Goal: Transaction & Acquisition: Book appointment/travel/reservation

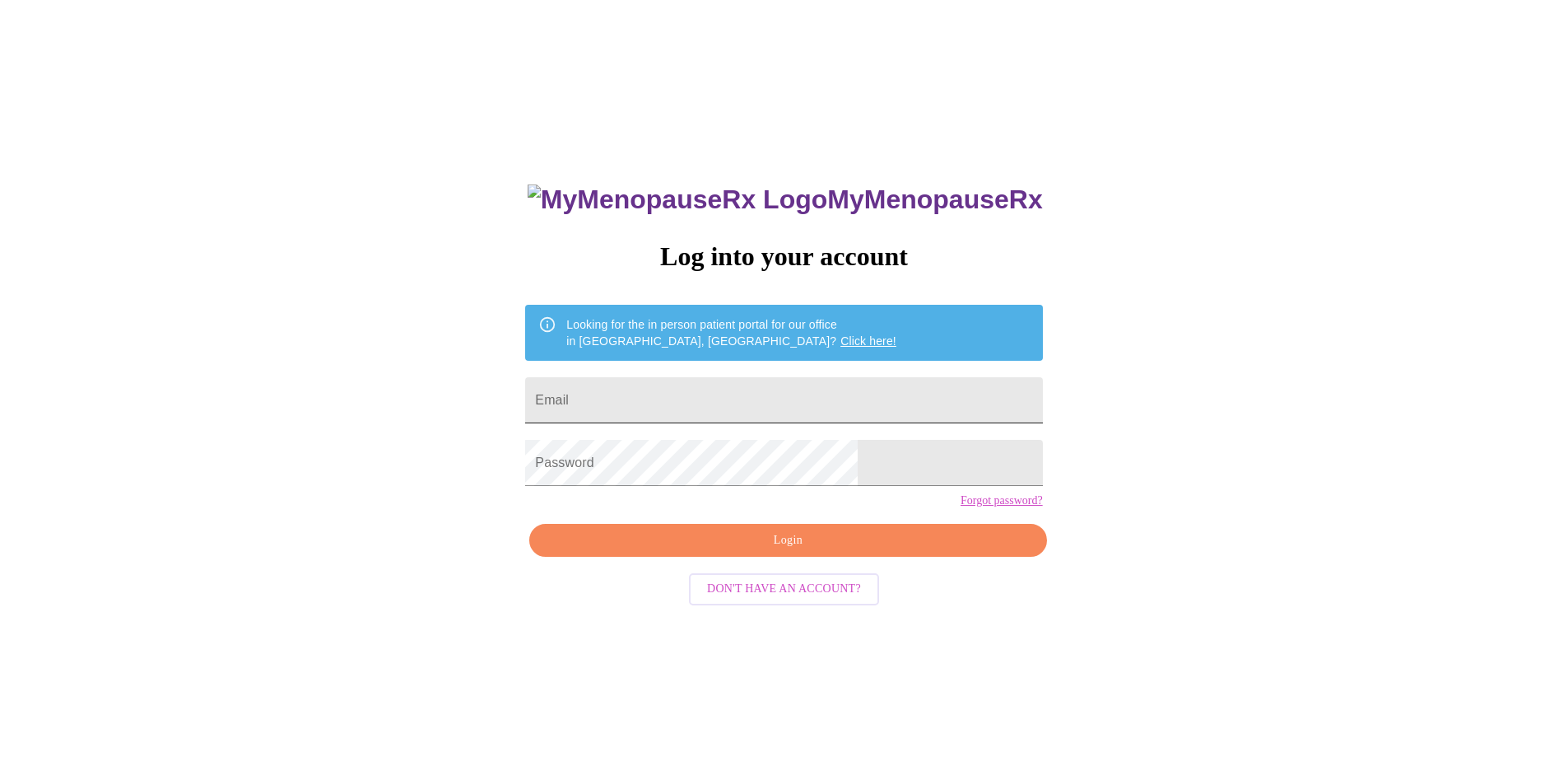
click at [790, 397] on input "Email" at bounding box center [783, 399] width 517 height 46
type input "[EMAIL_ADDRESS][DOMAIN_NAME]"
click at [803, 551] on span "Login" at bounding box center [787, 540] width 479 height 21
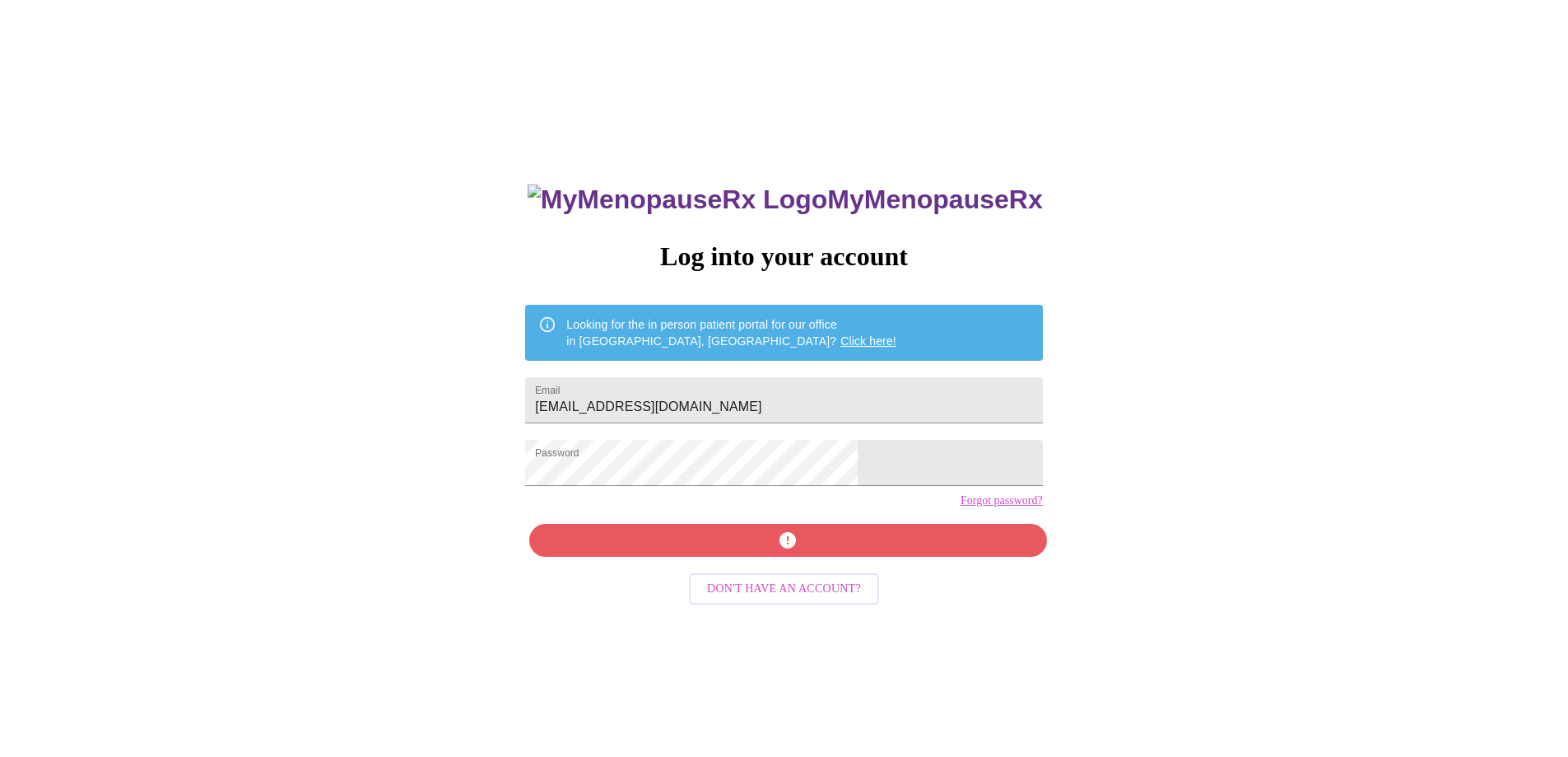
click at [960, 508] on link "Forgot password?" at bounding box center [1001, 500] width 82 height 13
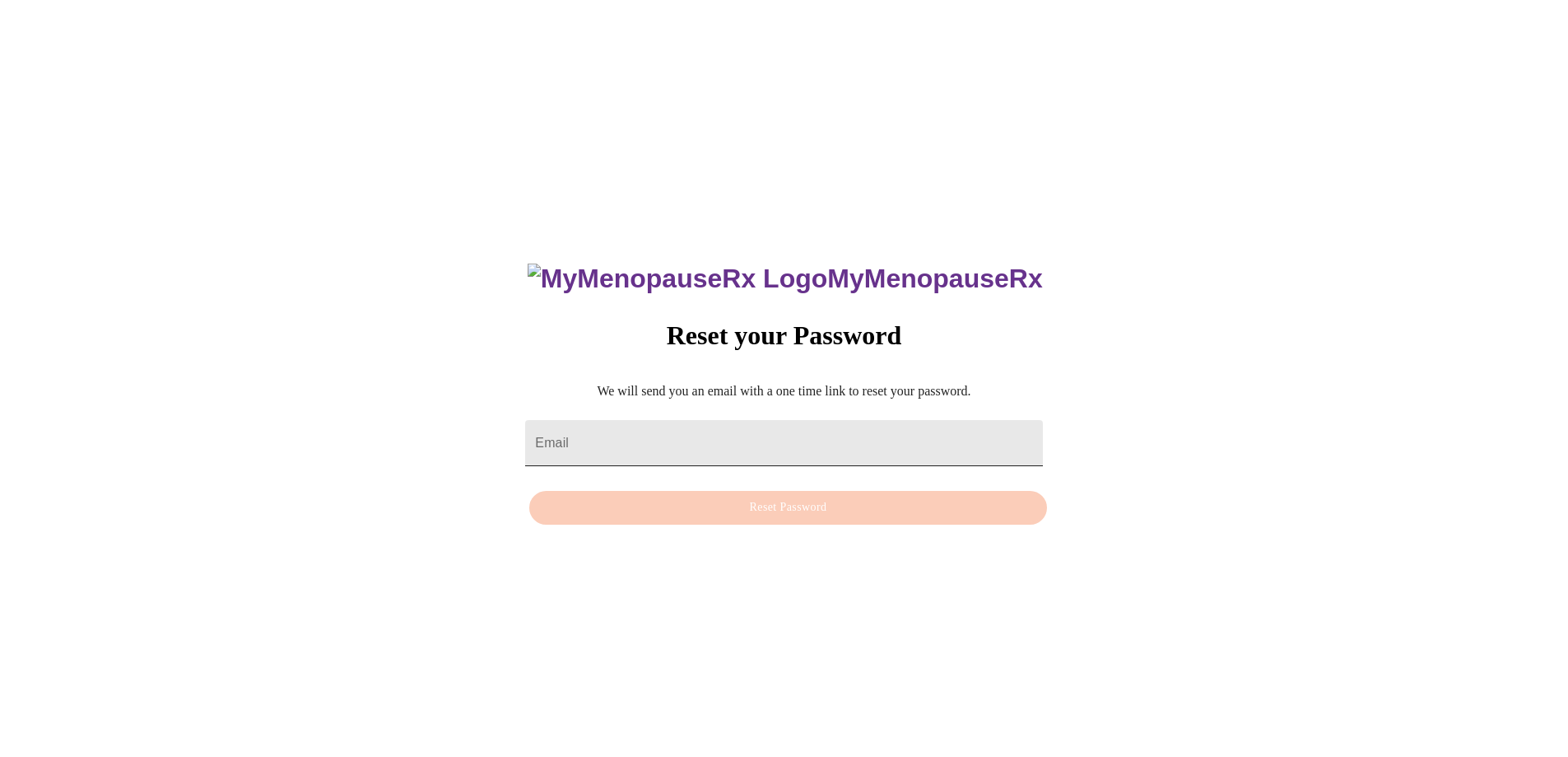
click at [757, 426] on input "Email" at bounding box center [783, 443] width 517 height 46
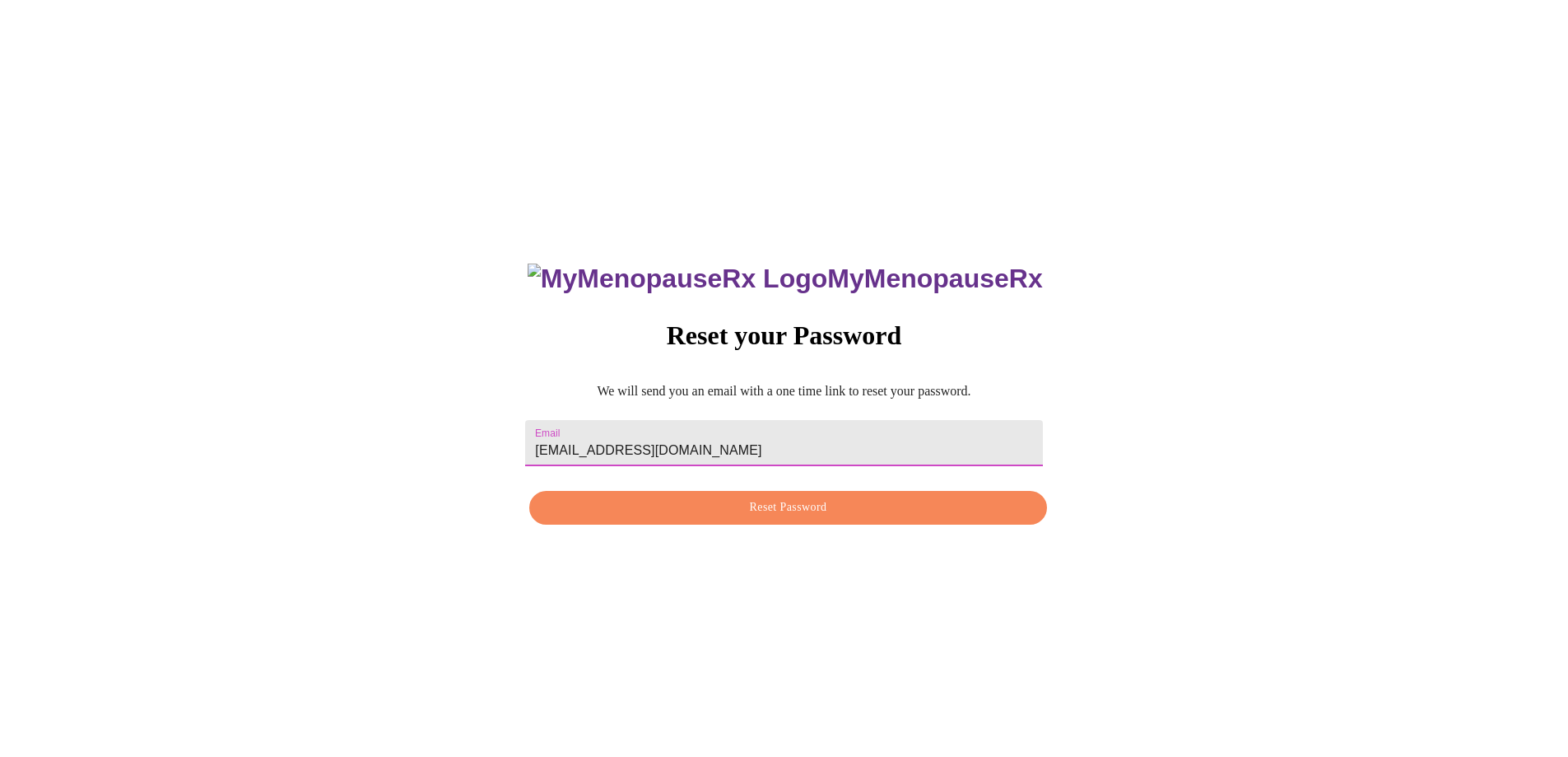
type input "[EMAIL_ADDRESS][DOMAIN_NAME]"
click at [784, 524] on button "Reset Password" at bounding box center [787, 508] width 517 height 34
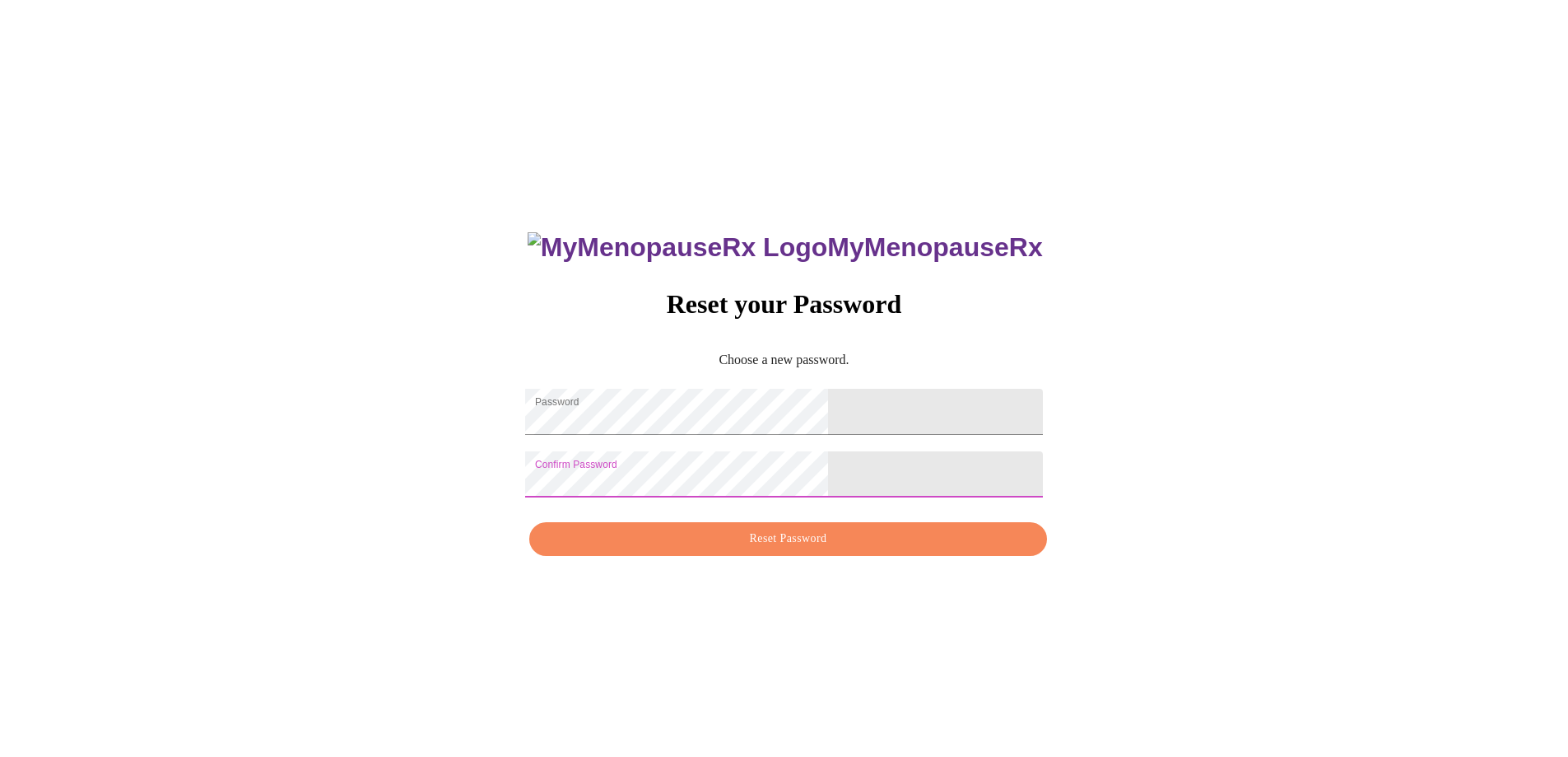
click at [855, 549] on span "Reset Password" at bounding box center [787, 539] width 479 height 21
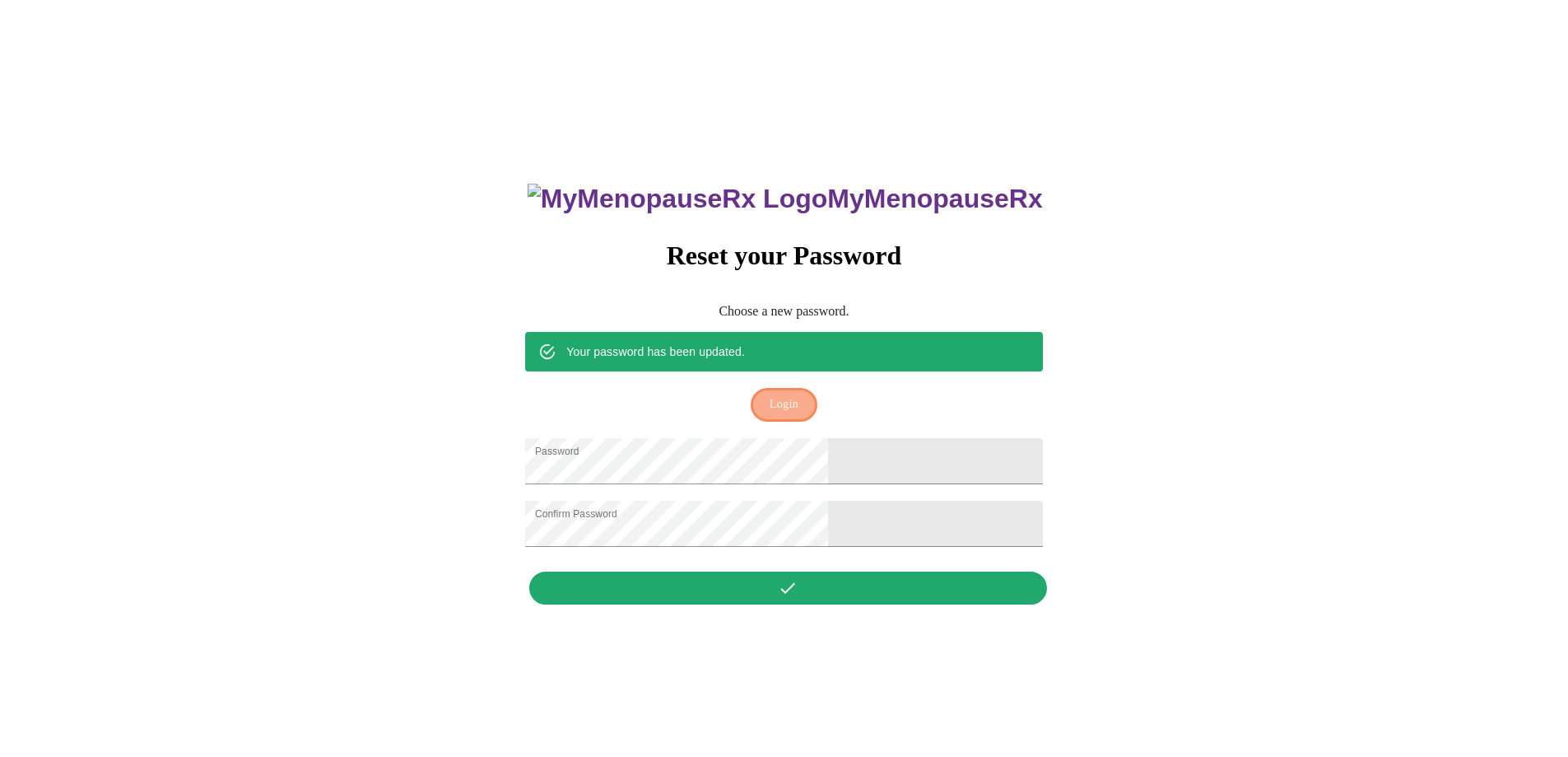
click at [779, 394] on span "Login" at bounding box center [784, 404] width 29 height 21
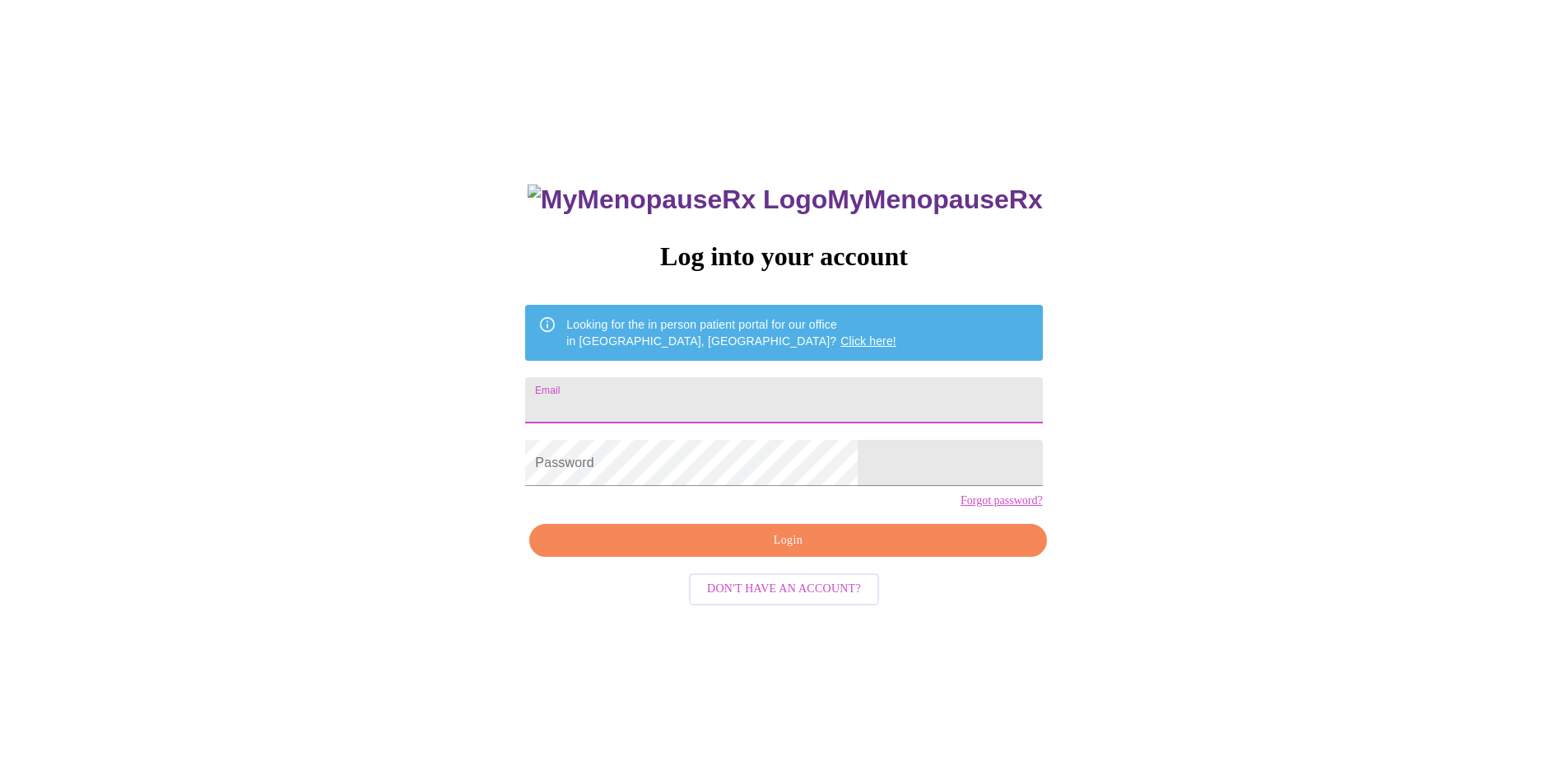
click at [773, 409] on input "Email" at bounding box center [783, 399] width 517 height 46
type input "[EMAIL_ADDRESS][DOMAIN_NAME]"
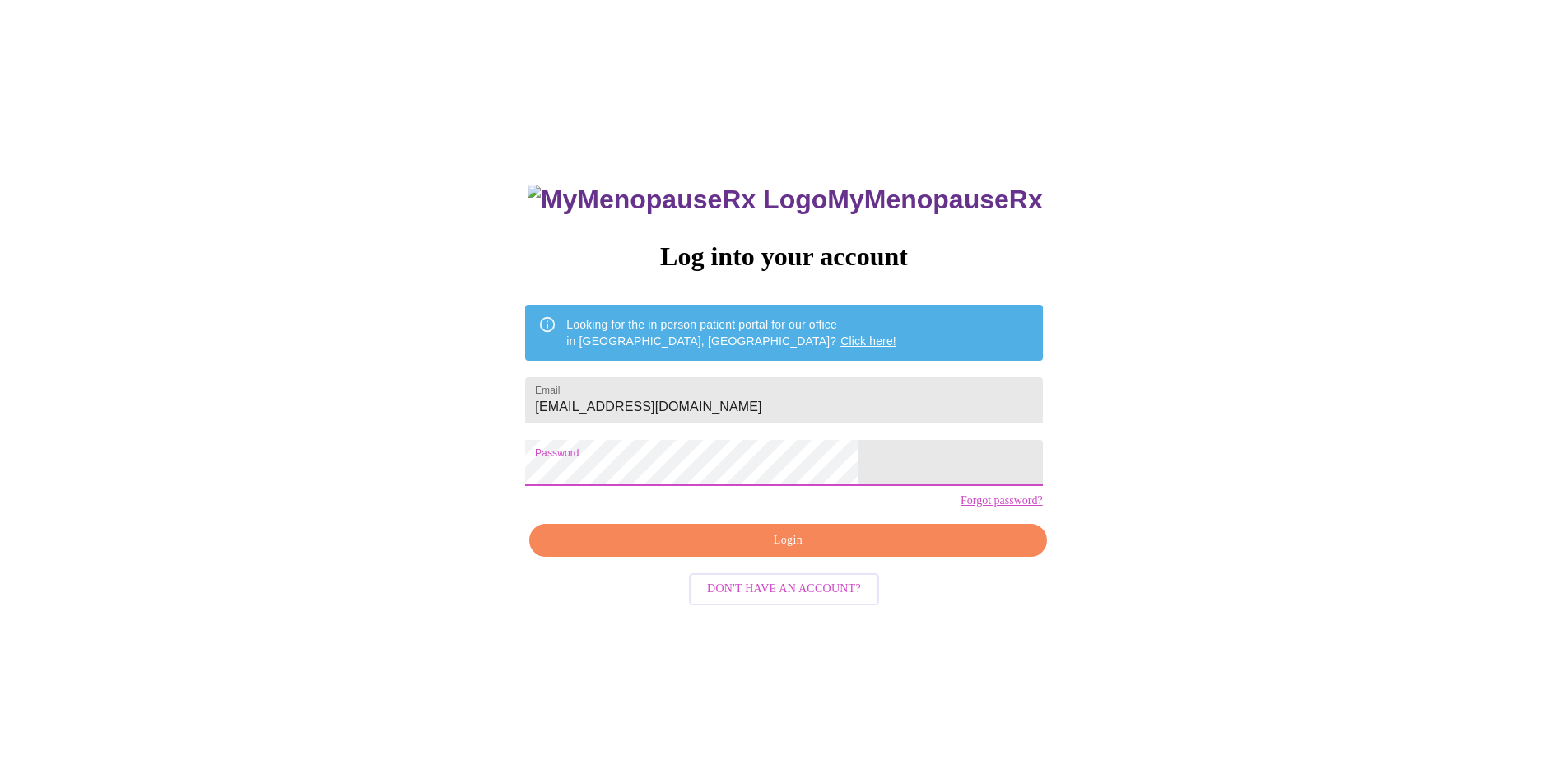
click at [807, 551] on span "Login" at bounding box center [787, 540] width 479 height 21
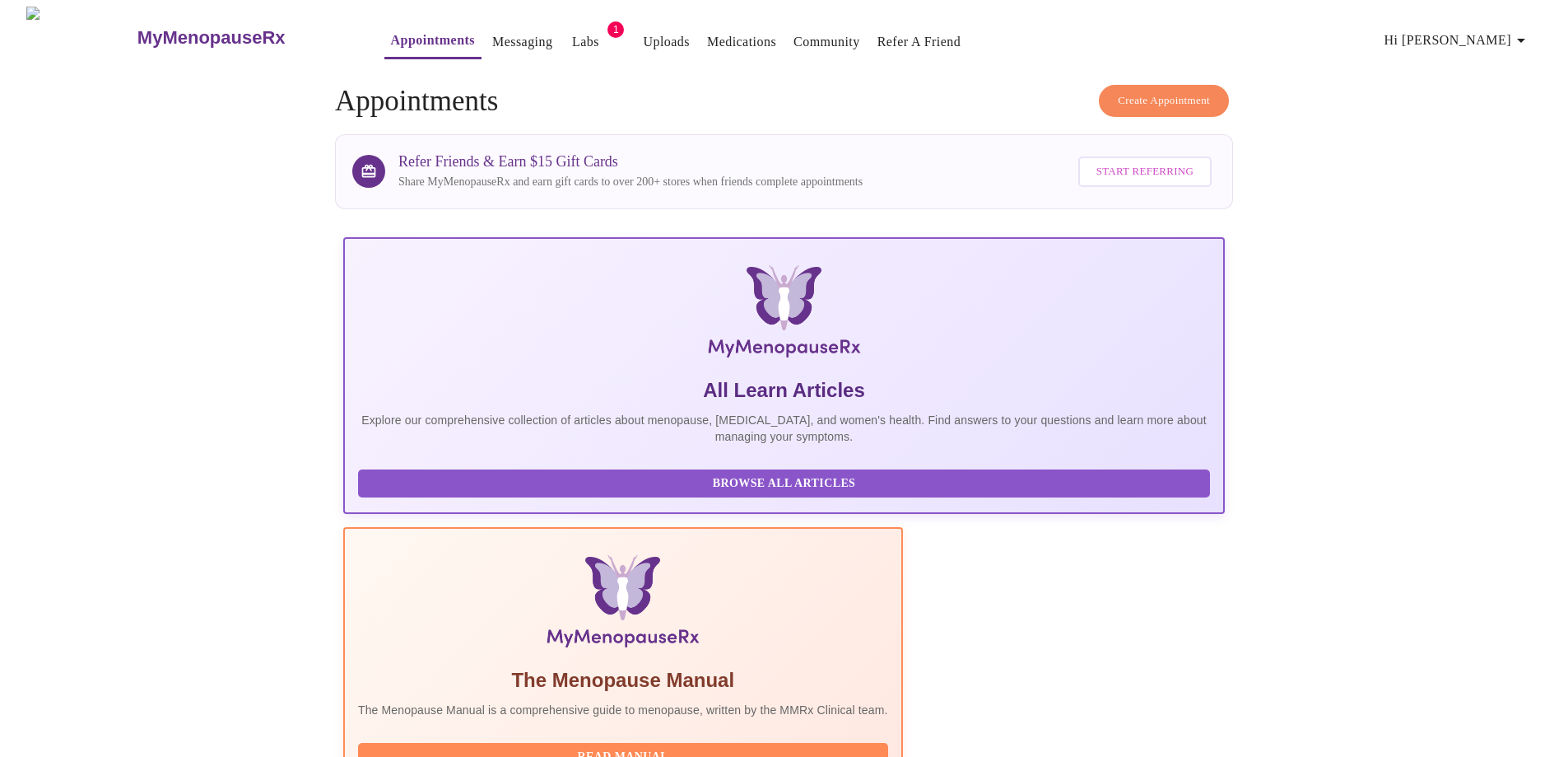
click at [1129, 92] on span "Create Appointment" at bounding box center [1164, 101] width 92 height 19
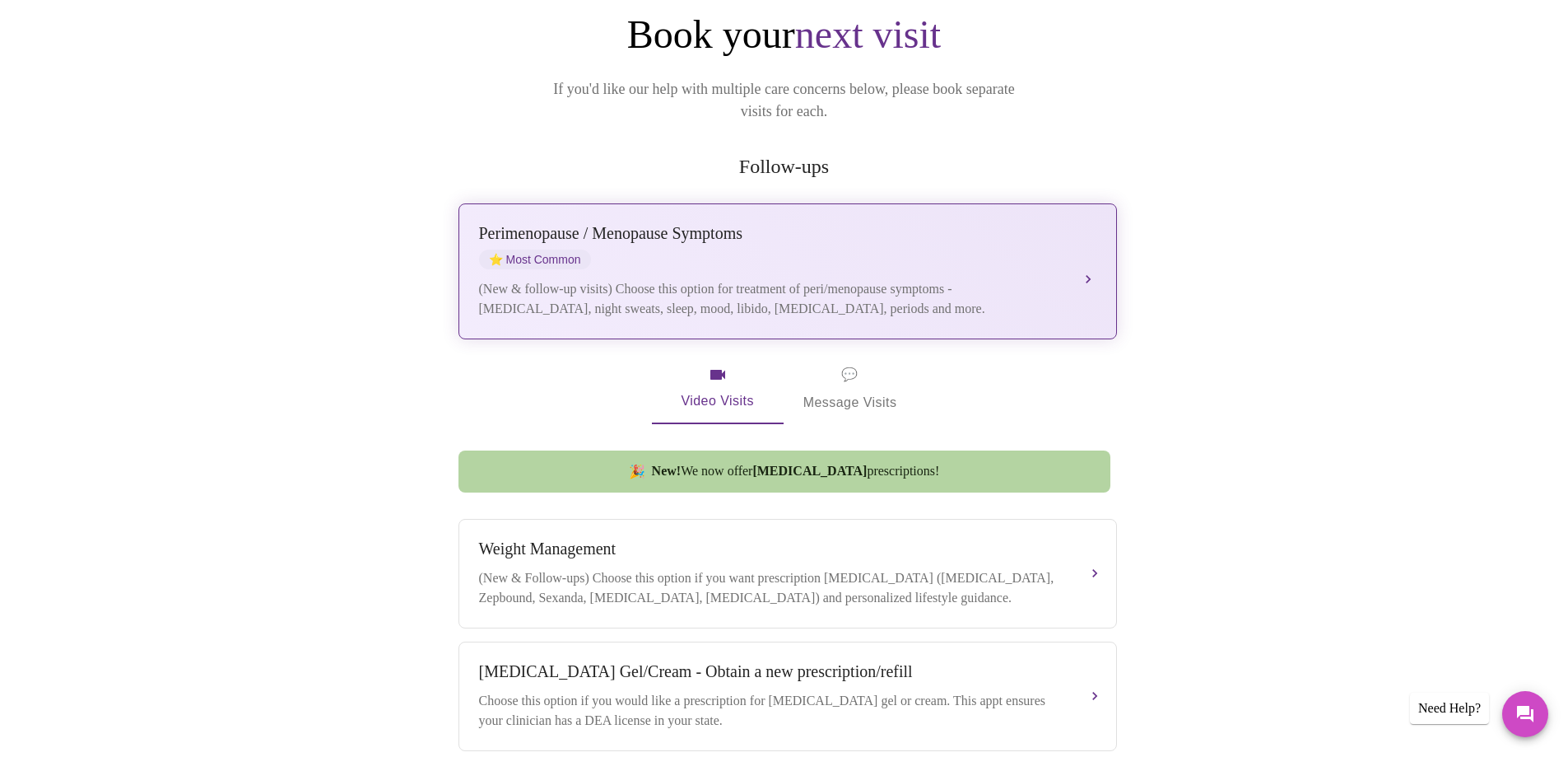
scroll to position [165, 0]
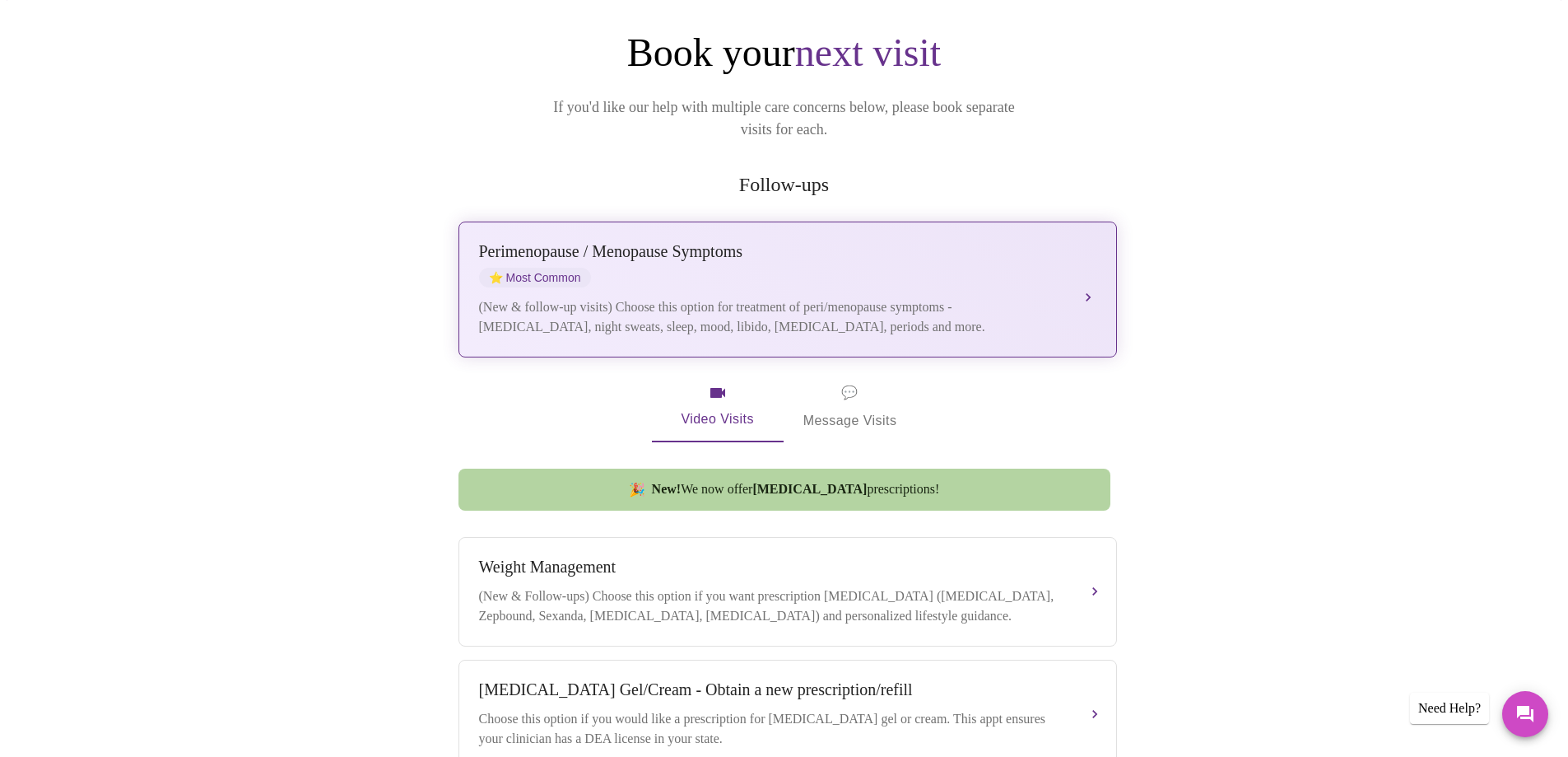
click at [538, 268] on span "⭐ Most Common" at bounding box center [534, 277] width 112 height 20
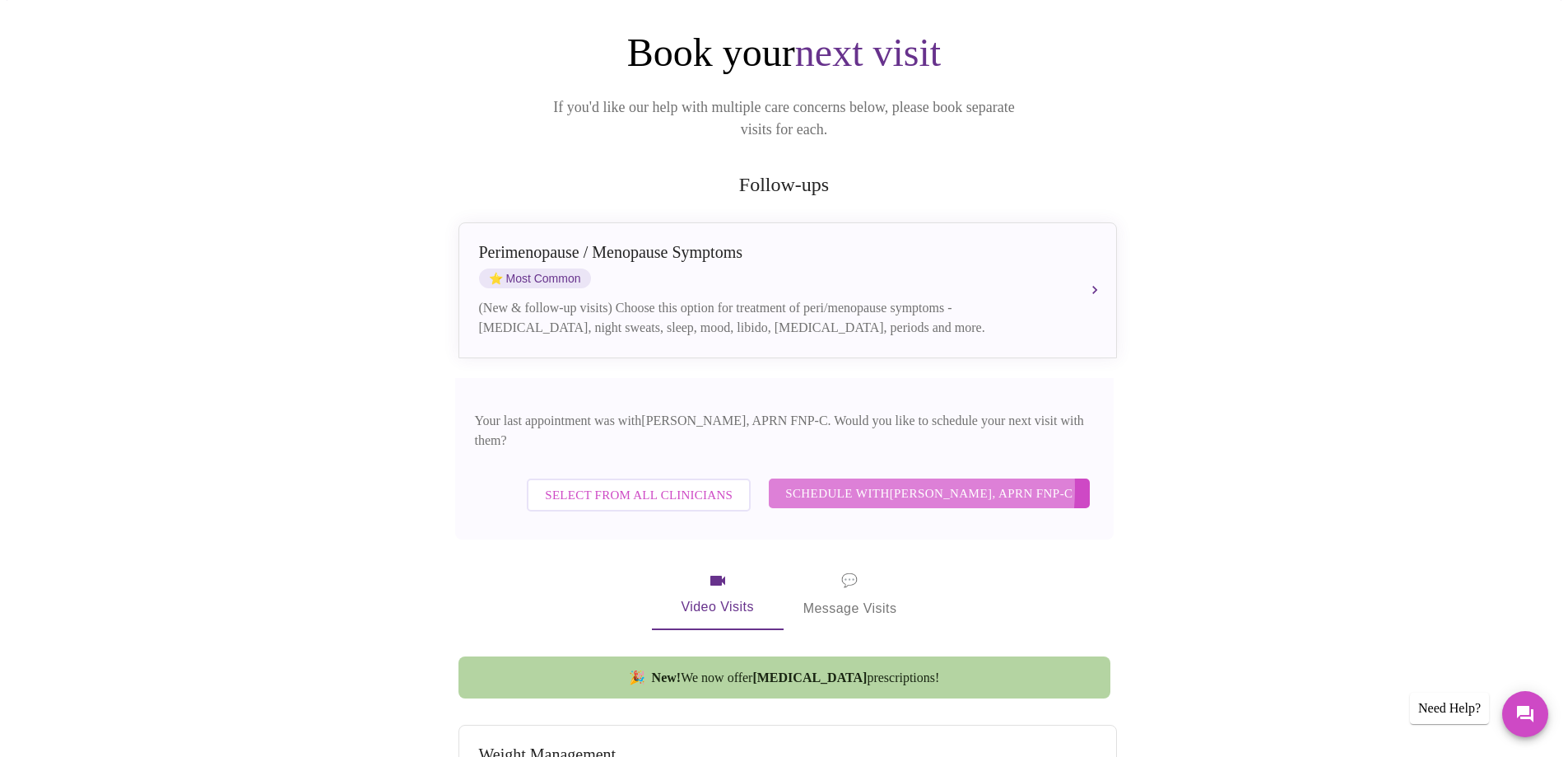
click at [850, 482] on span "Schedule with Kelly Perisin, APRN FNP-C" at bounding box center [929, 493] width 287 height 22
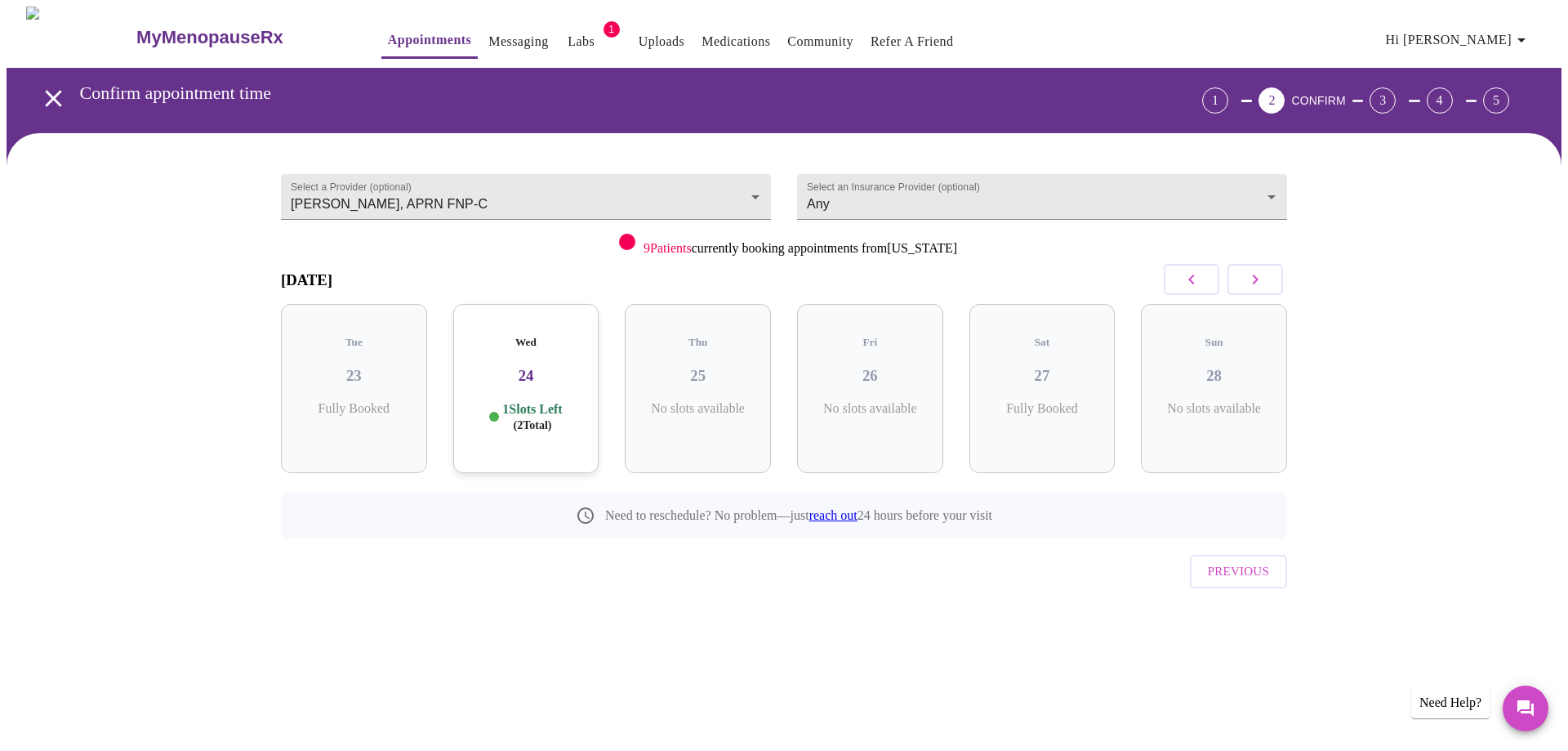
click at [555, 367] on h3 "24" at bounding box center [527, 376] width 120 height 18
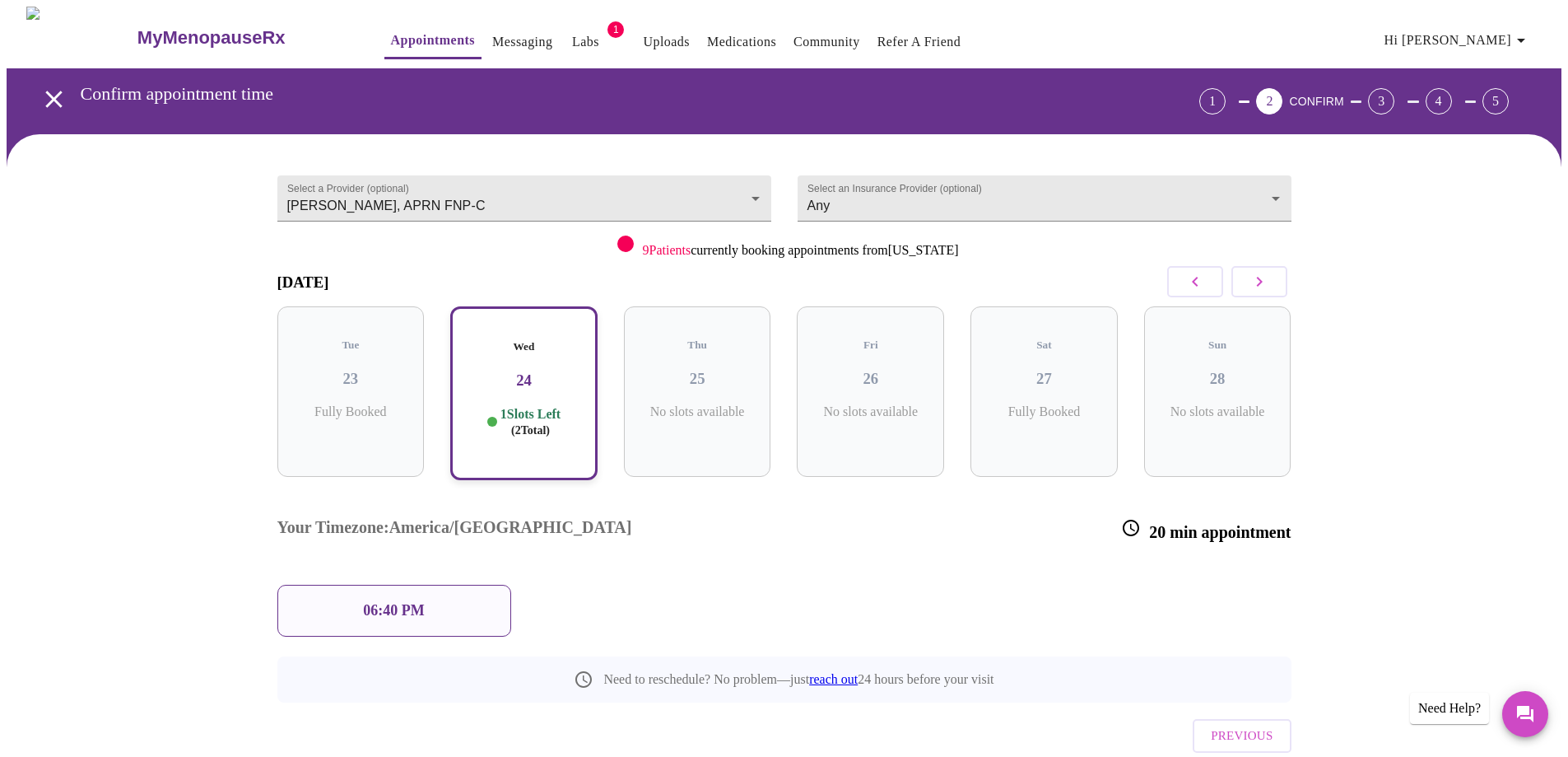
click at [1271, 281] on button "button" at bounding box center [1259, 281] width 56 height 31
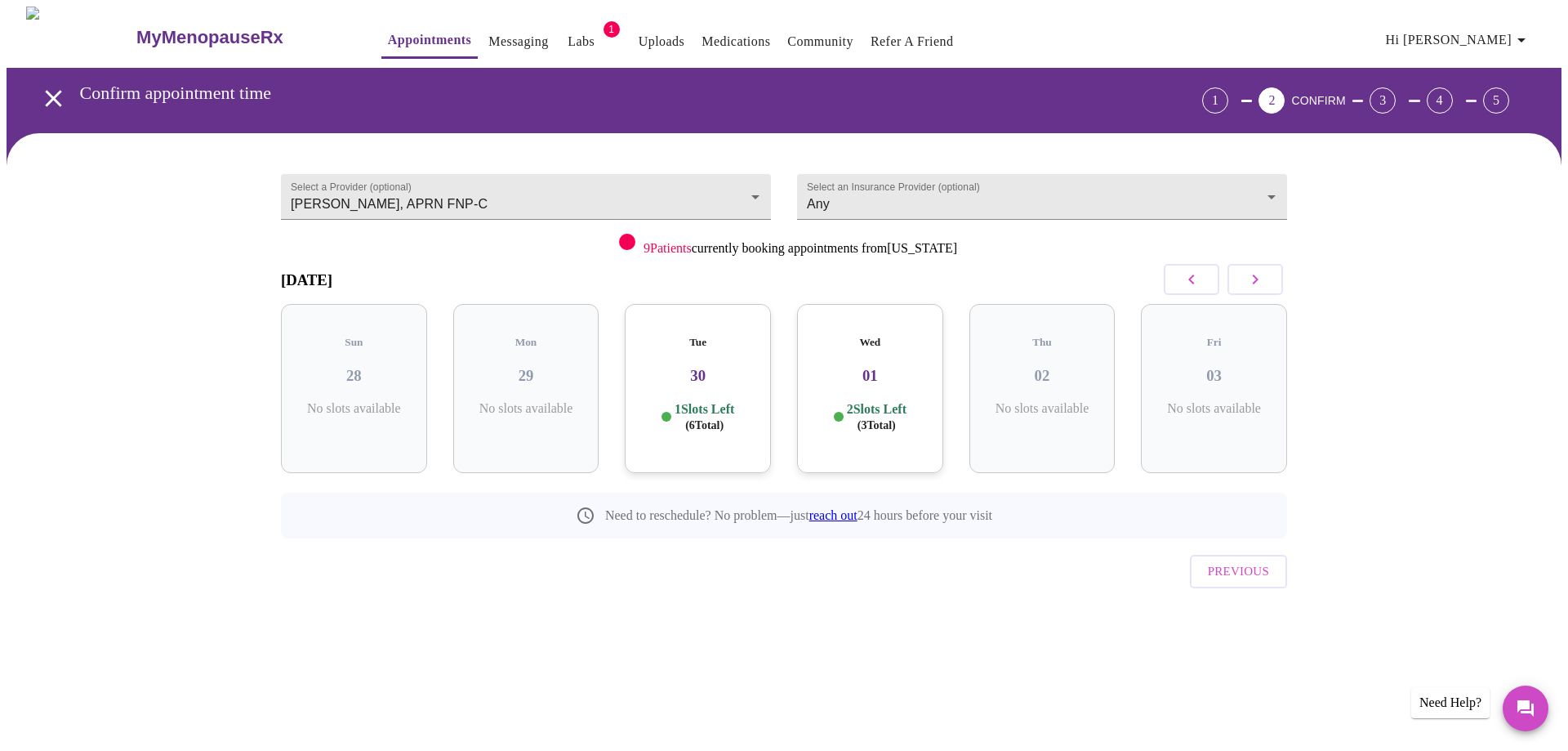
click at [705, 336] on h5 "Tue" at bounding box center [698, 342] width 120 height 13
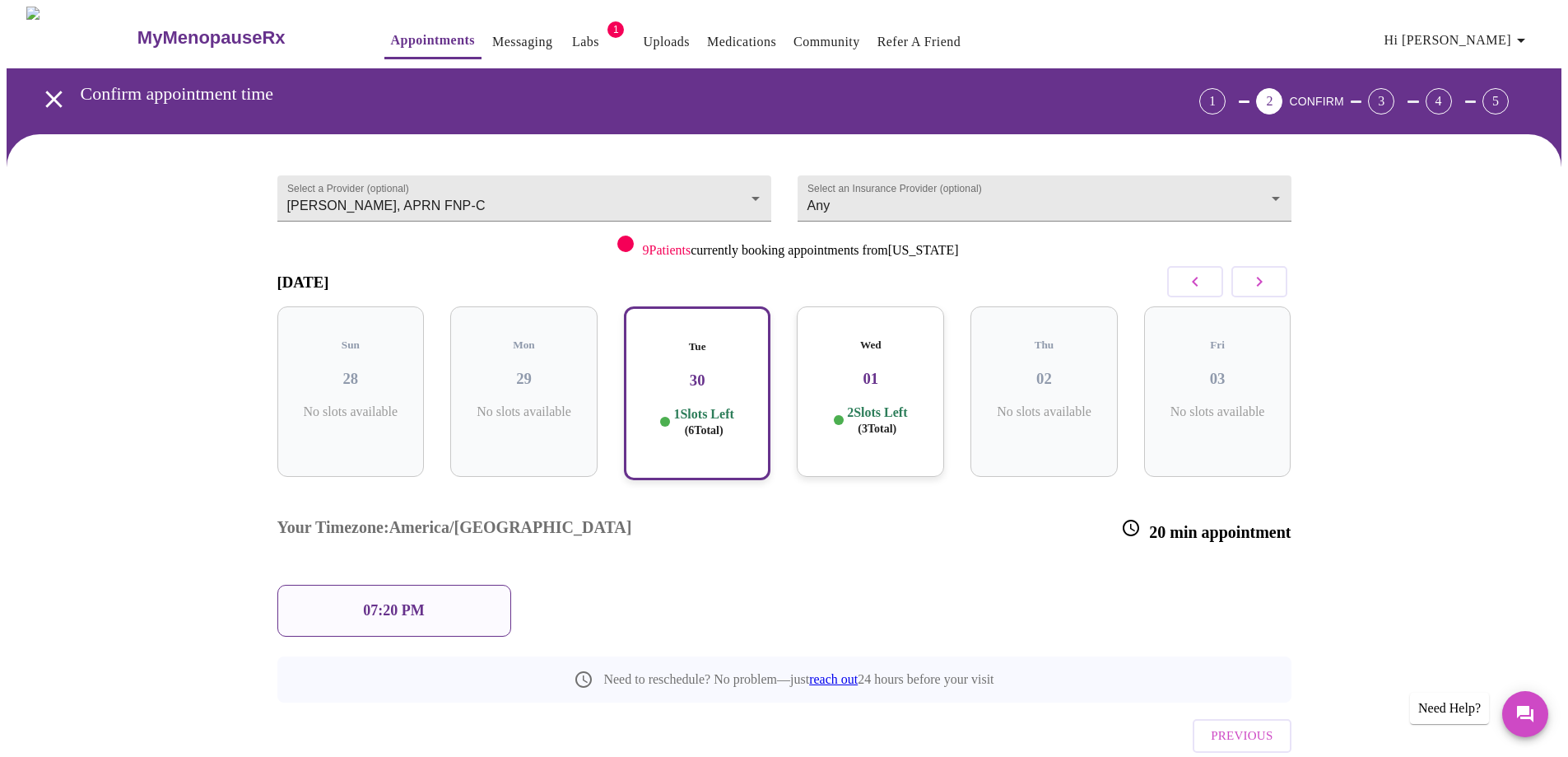
click at [1203, 278] on icon "button" at bounding box center [1195, 281] width 20 height 20
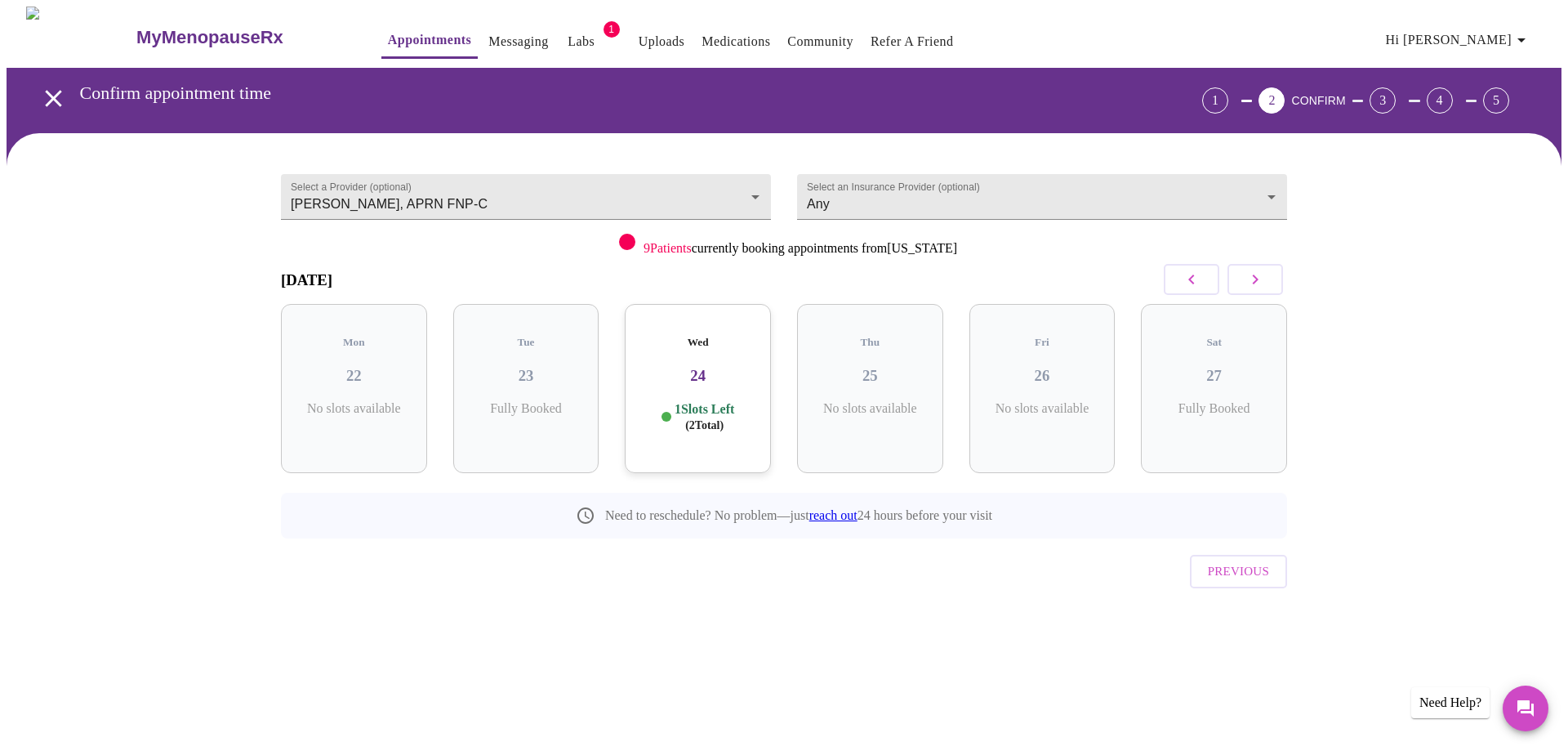
click at [671, 367] on h3 "24" at bounding box center [698, 376] width 120 height 18
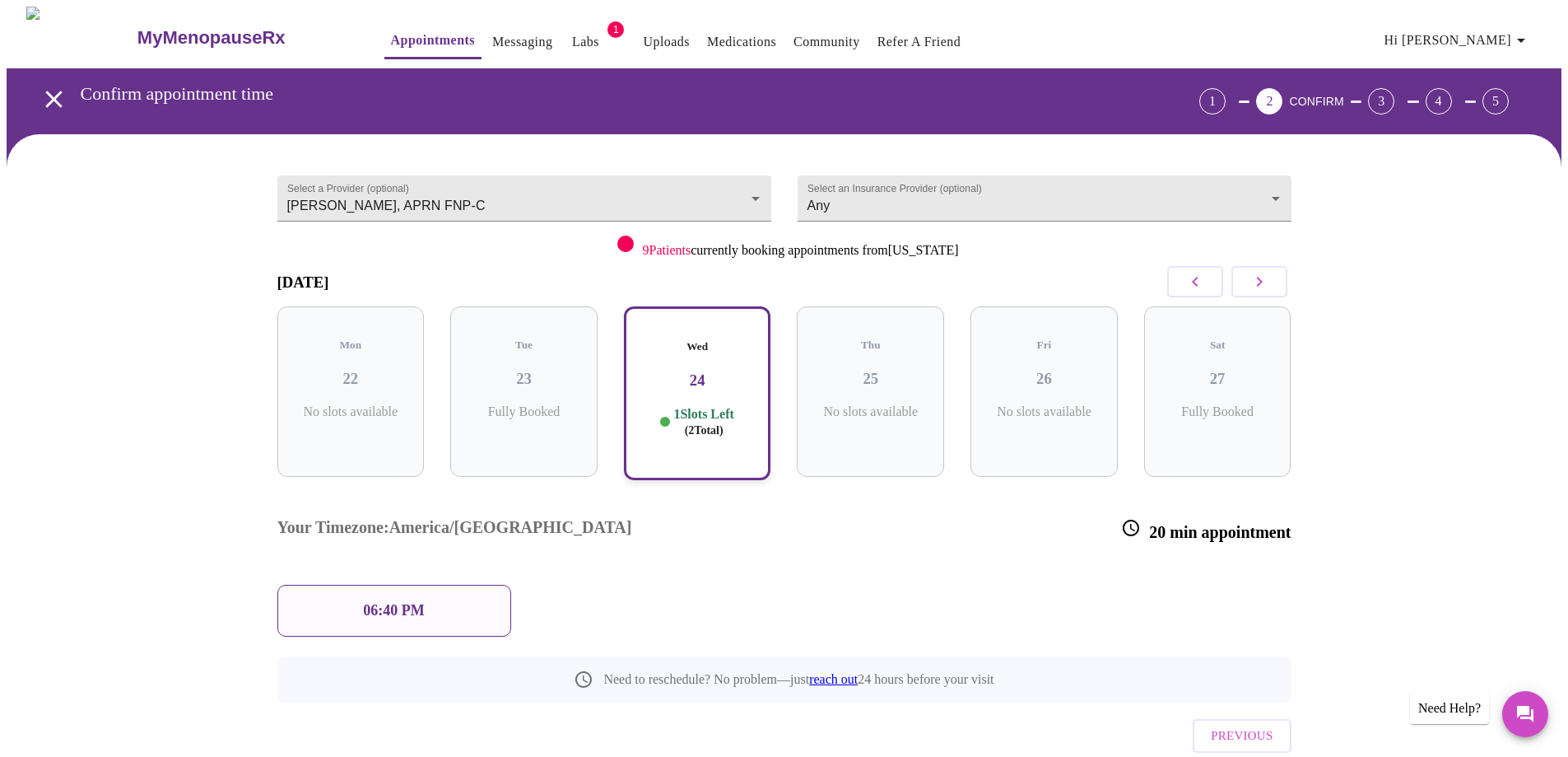
click at [420, 602] on p "06:40 PM" at bounding box center [393, 611] width 61 height 17
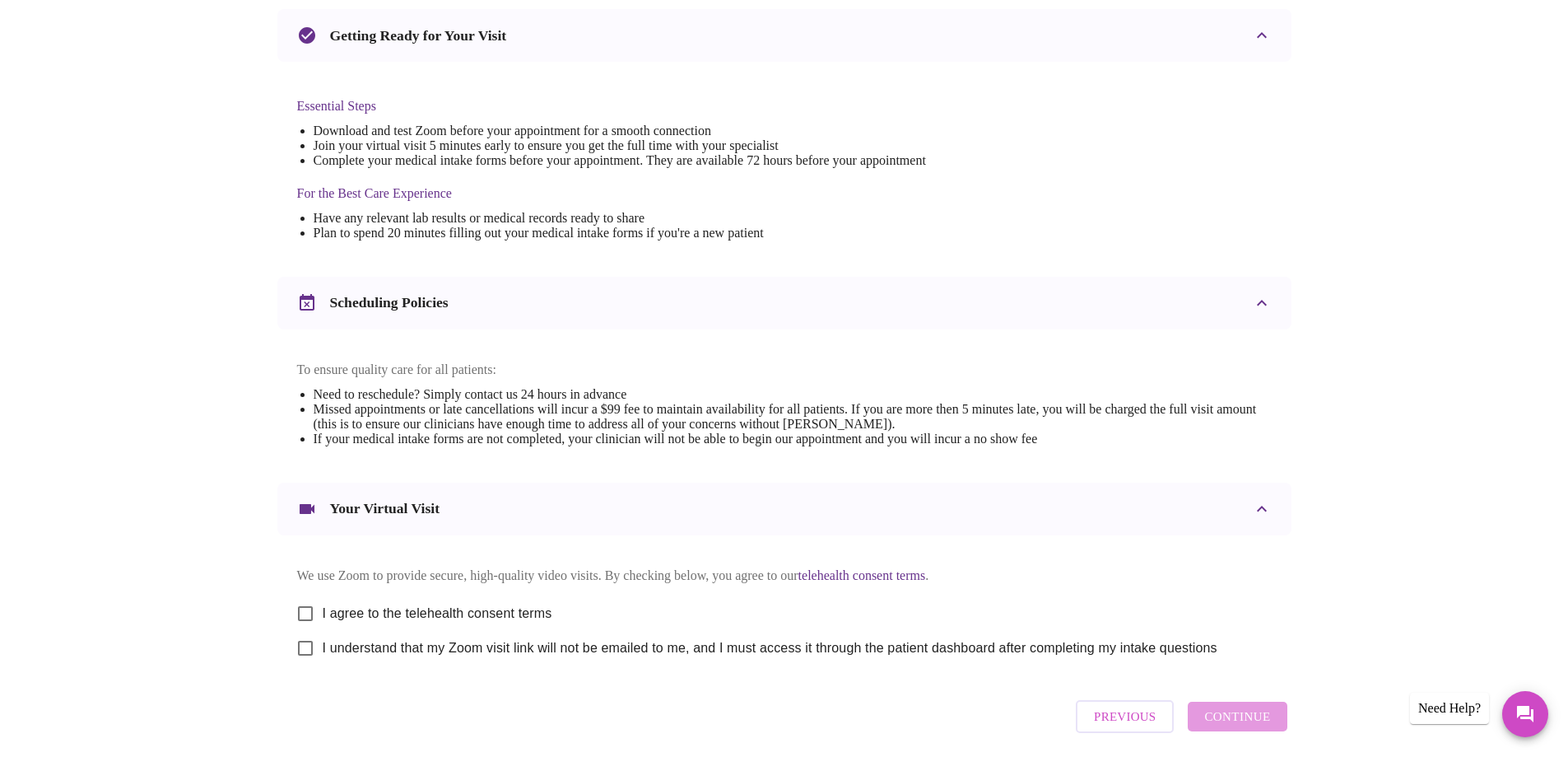
scroll to position [437, 0]
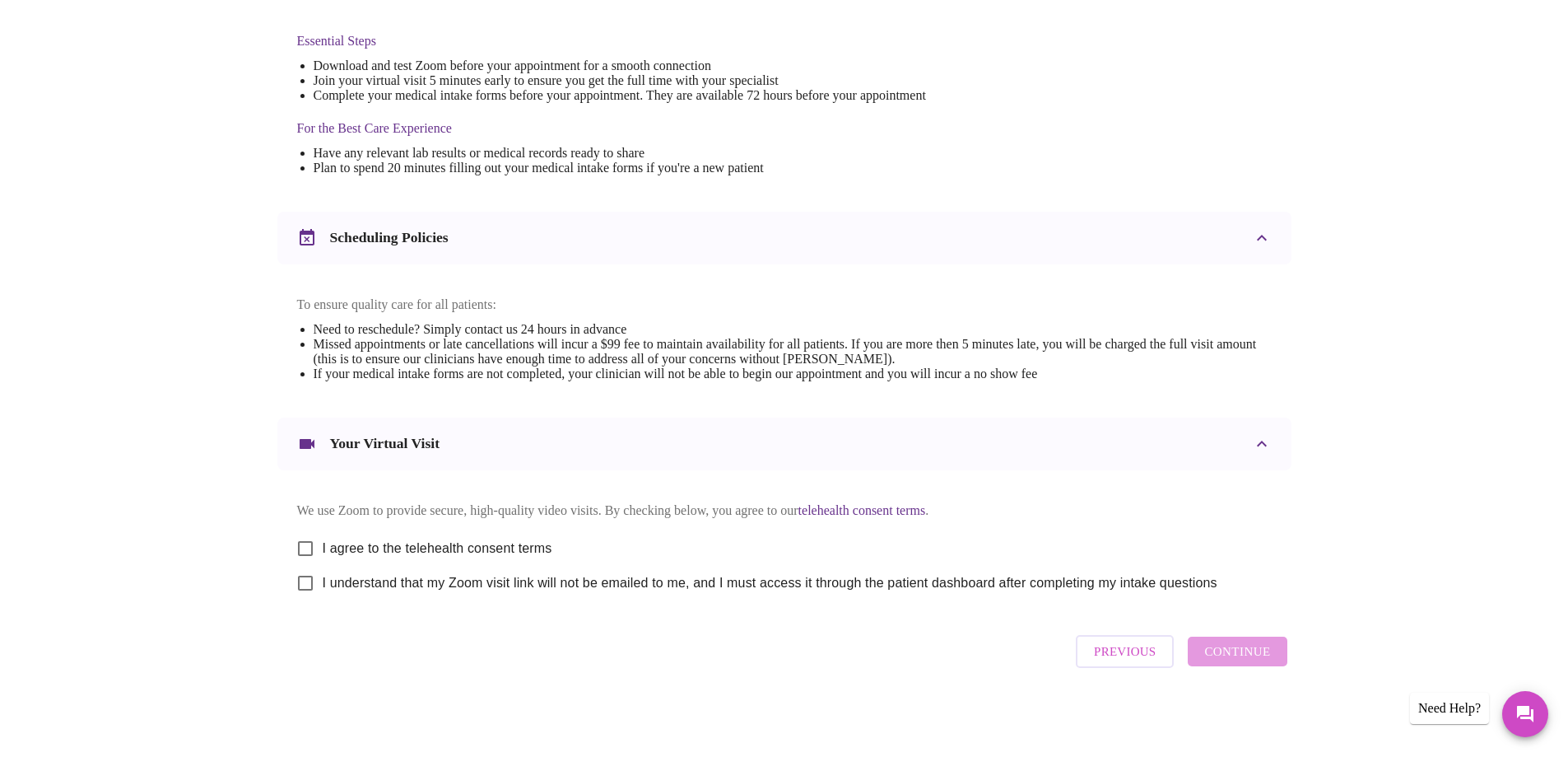
click at [539, 546] on span "I agree to the telehealth consent terms" at bounding box center [437, 548] width 229 height 20
click at [323, 546] on input "I agree to the telehealth consent terms" at bounding box center [306, 548] width 35 height 35
checkbox input "true"
click at [542, 586] on span "I understand that my Zoom visit link will not be emailed to me, and I must acce…" at bounding box center [770, 583] width 894 height 20
click at [323, 586] on input "I understand that my Zoom visit link will not be emailed to me, and I must acce…" at bounding box center [306, 583] width 35 height 35
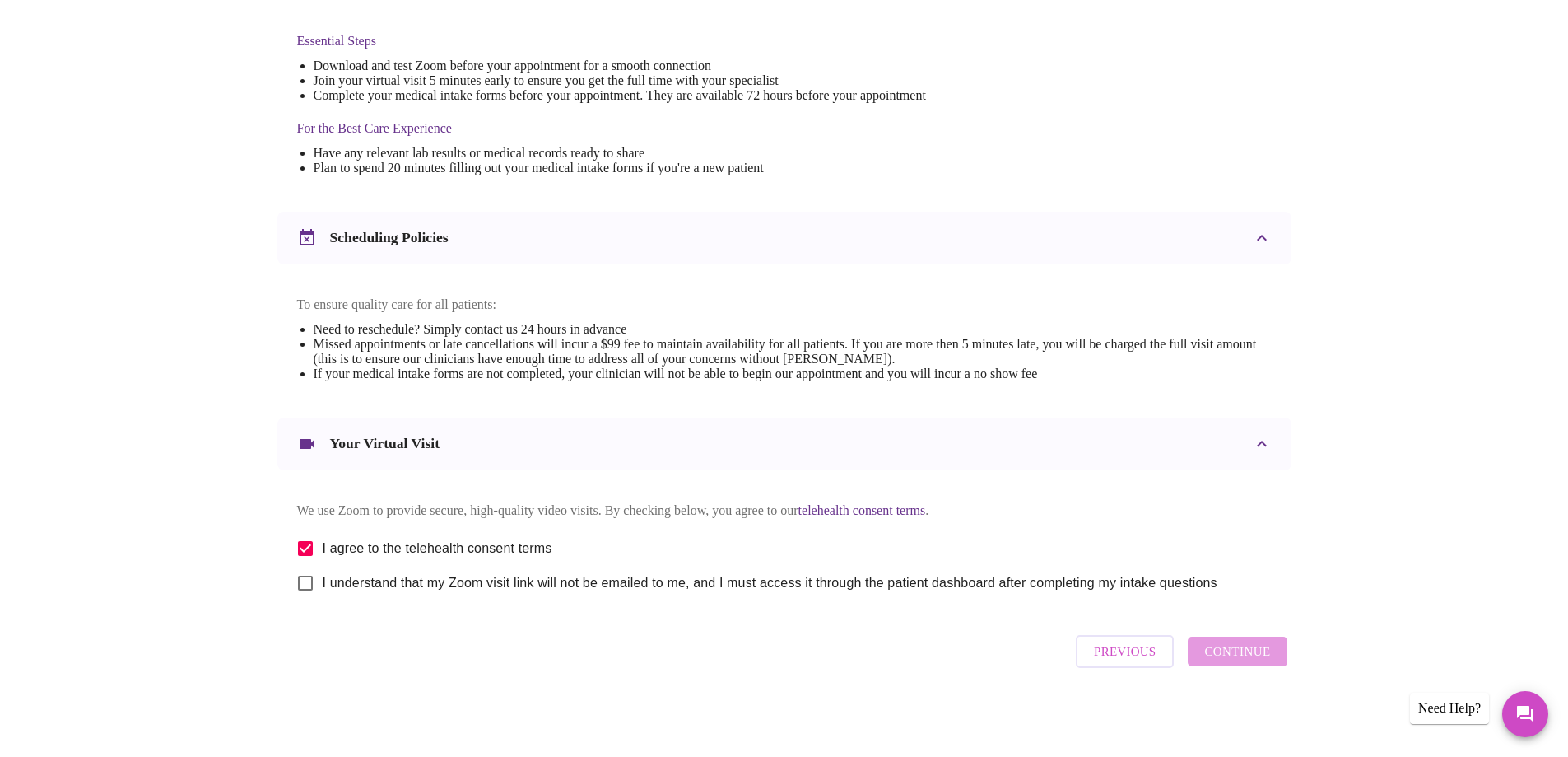
checkbox input "true"
click at [1210, 657] on span "Continue" at bounding box center [1237, 651] width 66 height 22
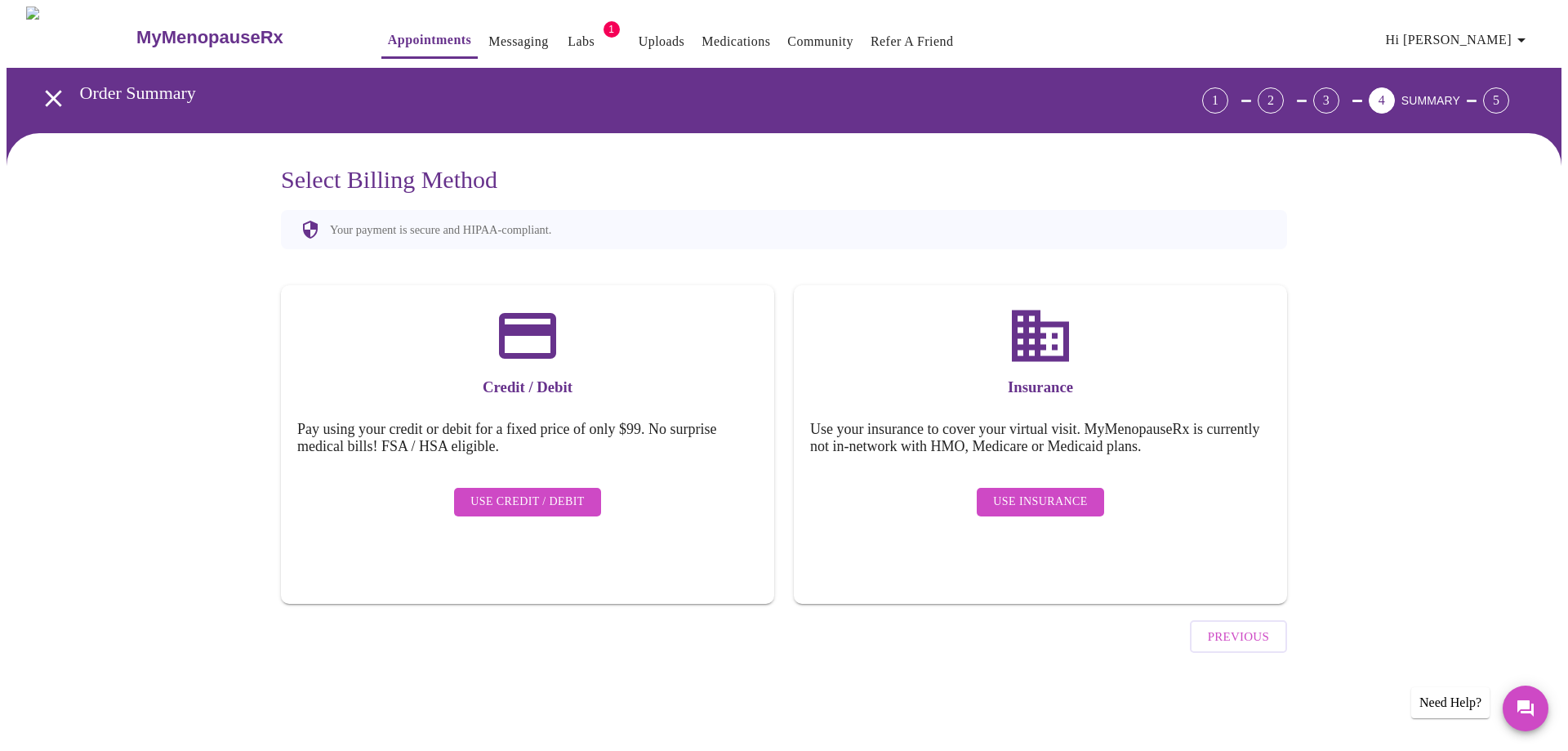
click at [1032, 493] on span "Use Insurance" at bounding box center [1040, 502] width 94 height 21
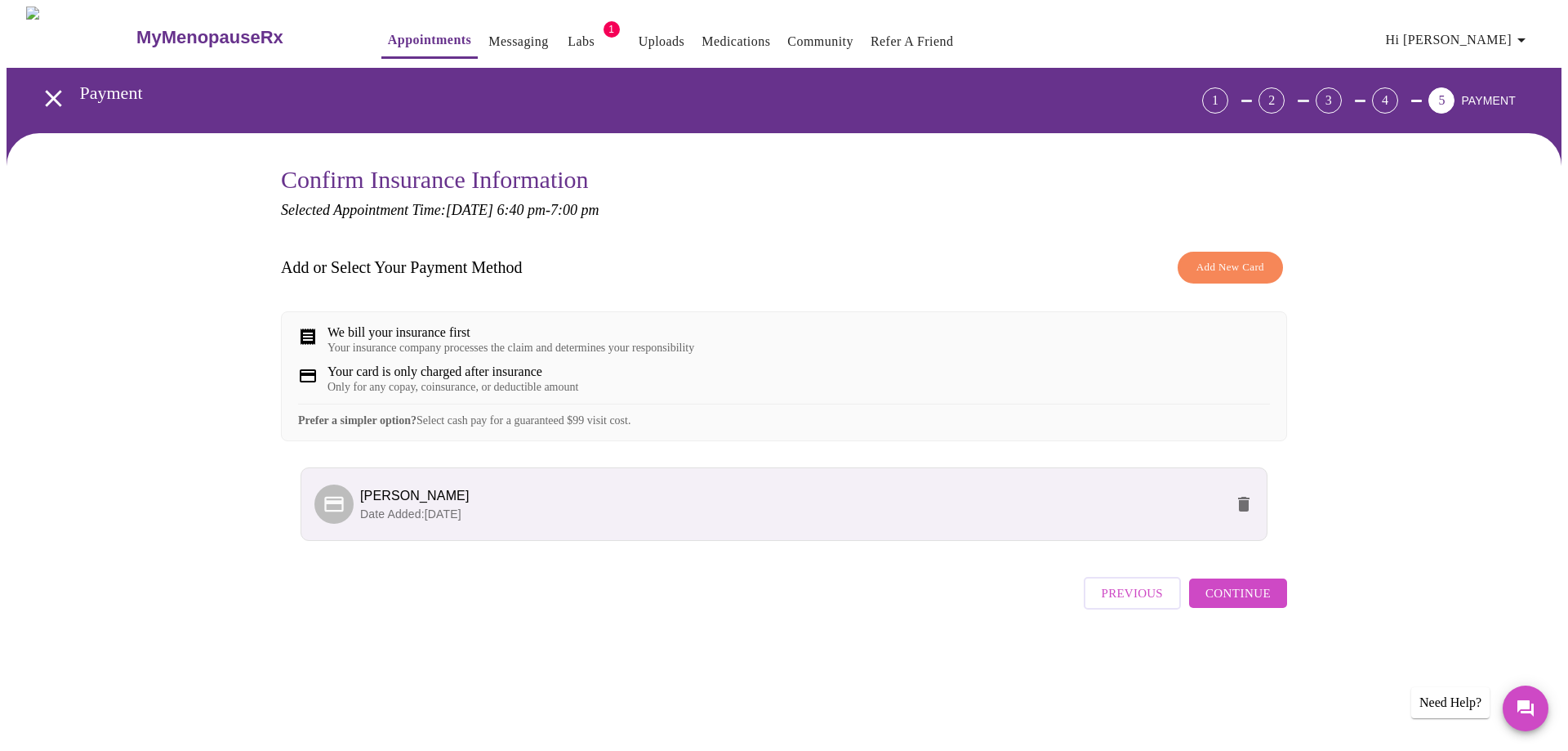
click at [1273, 608] on button "Continue" at bounding box center [1238, 593] width 98 height 29
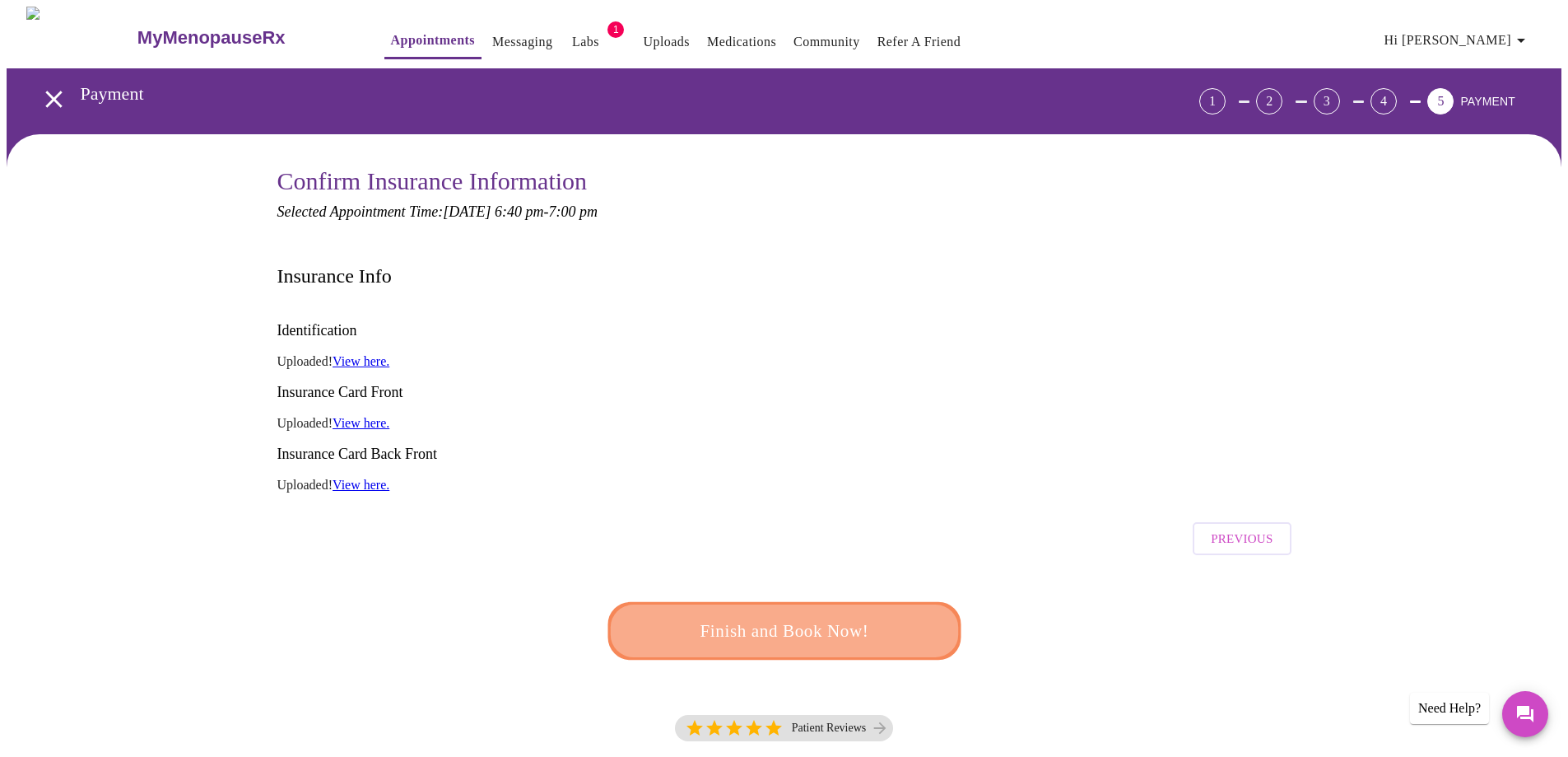
drag, startPoint x: 849, startPoint y: 574, endPoint x: 995, endPoint y: 536, distance: 150.9
click at [848, 616] on span "Finish and Book Now!" at bounding box center [784, 631] width 305 height 30
